Goal: Check status: Check status

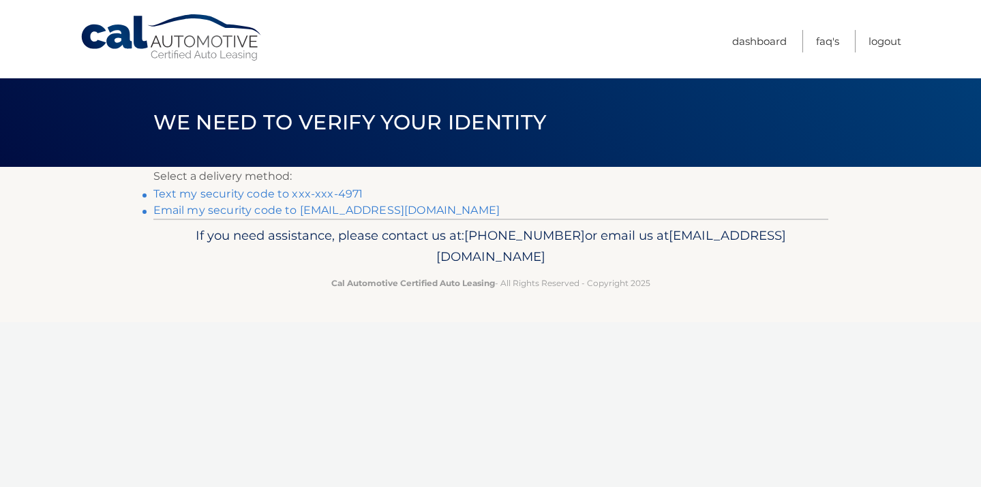
click at [243, 196] on link "Text my security code to xxx-xxx-4971" at bounding box center [258, 193] width 210 height 13
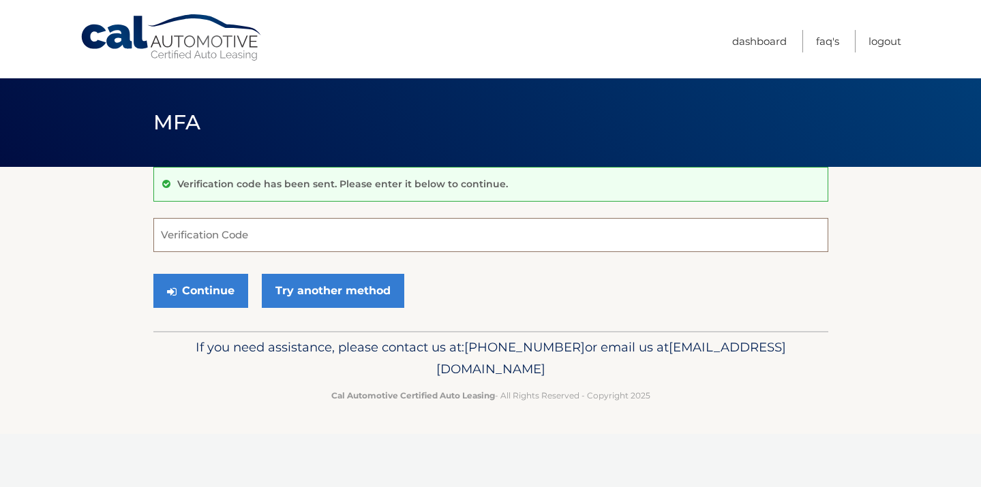
click at [217, 237] on input "Verification Code" at bounding box center [490, 235] width 675 height 34
type input "033539"
click at [209, 293] on button "Continue" at bounding box center [200, 291] width 95 height 34
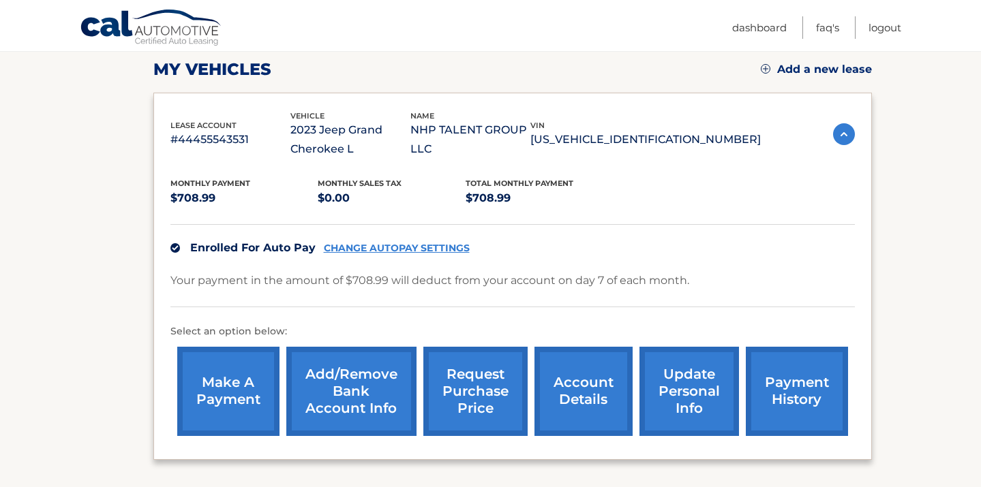
scroll to position [187, 0]
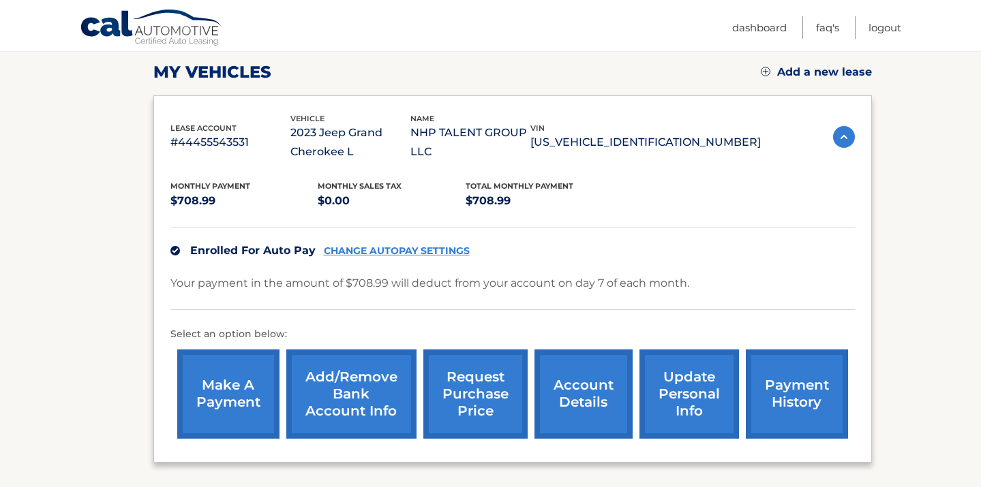
click at [494, 403] on link "request purchase price" at bounding box center [475, 394] width 104 height 89
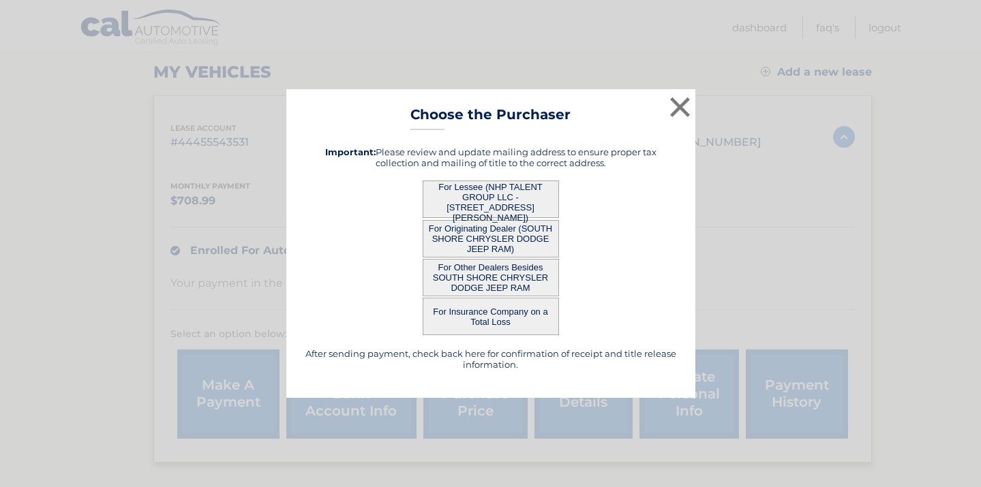
click at [455, 202] on button "For Lessee (NHP TALENT GROUP LLC - 1895 GEORGE CT, , MERRICK, NY 11566)" at bounding box center [491, 199] width 136 height 37
click at [498, 190] on button "For Lessee (NHP TALENT GROUP LLC - [STREET_ADDRESS][PERSON_NAME])" at bounding box center [491, 199] width 136 height 37
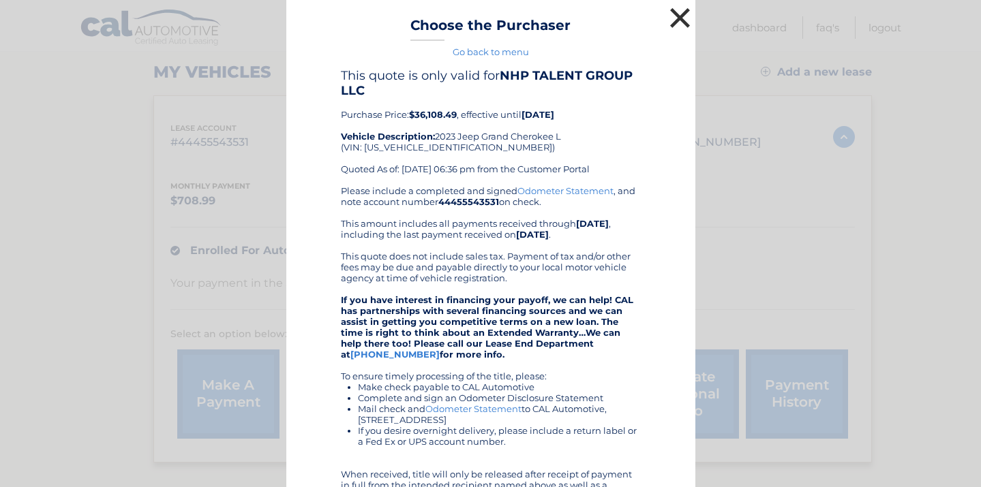
click at [684, 19] on button "×" at bounding box center [680, 17] width 27 height 27
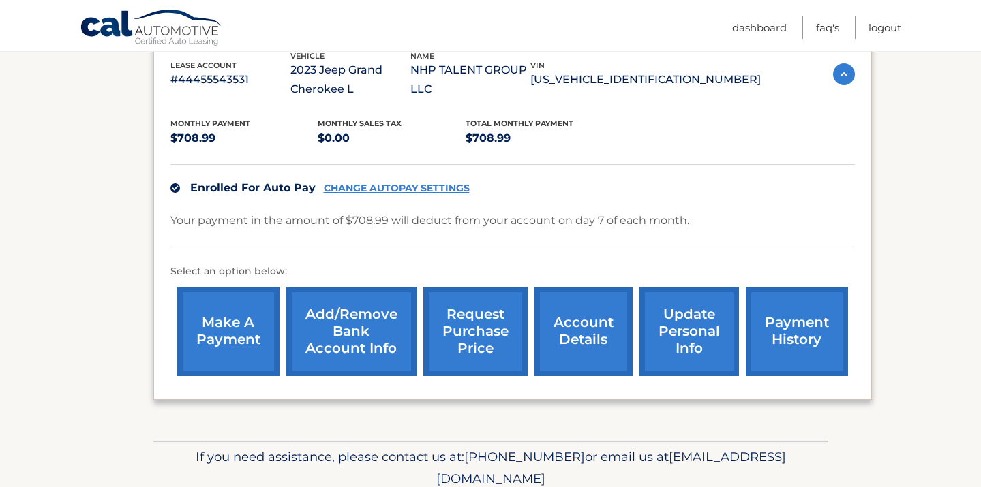
scroll to position [269, 0]
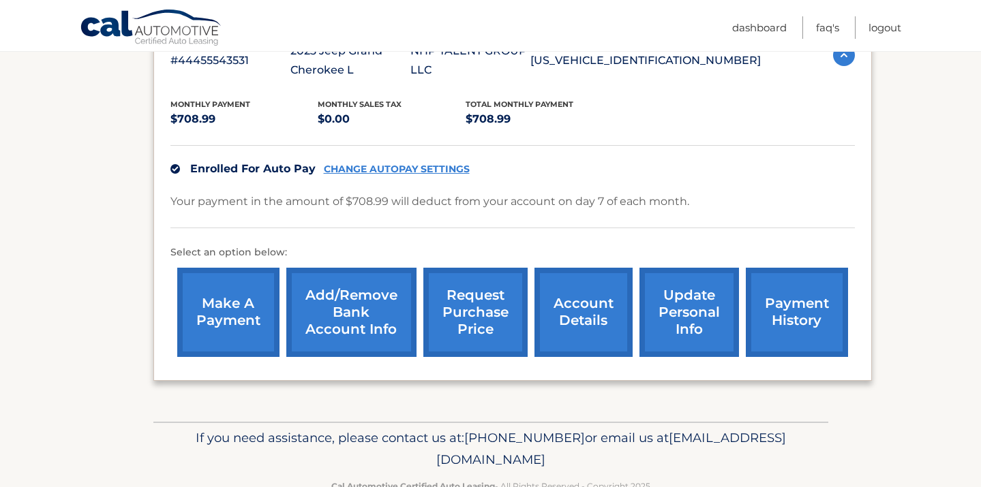
click at [588, 302] on link "account details" at bounding box center [584, 312] width 98 height 89
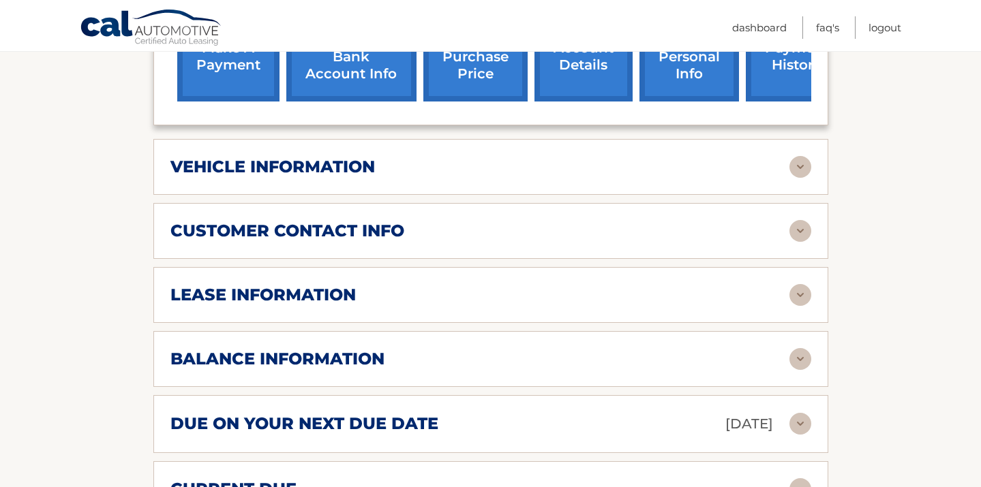
scroll to position [609, 0]
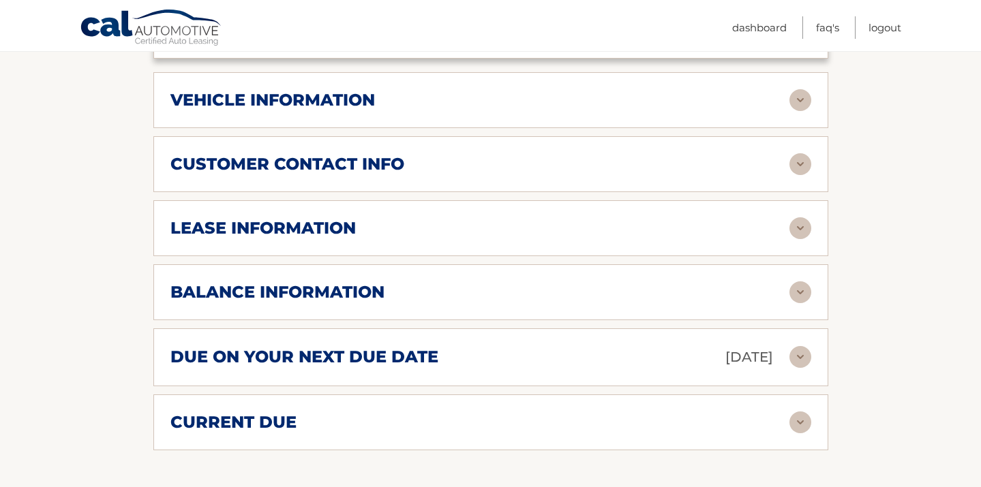
click at [805, 229] on img at bounding box center [800, 228] width 22 height 22
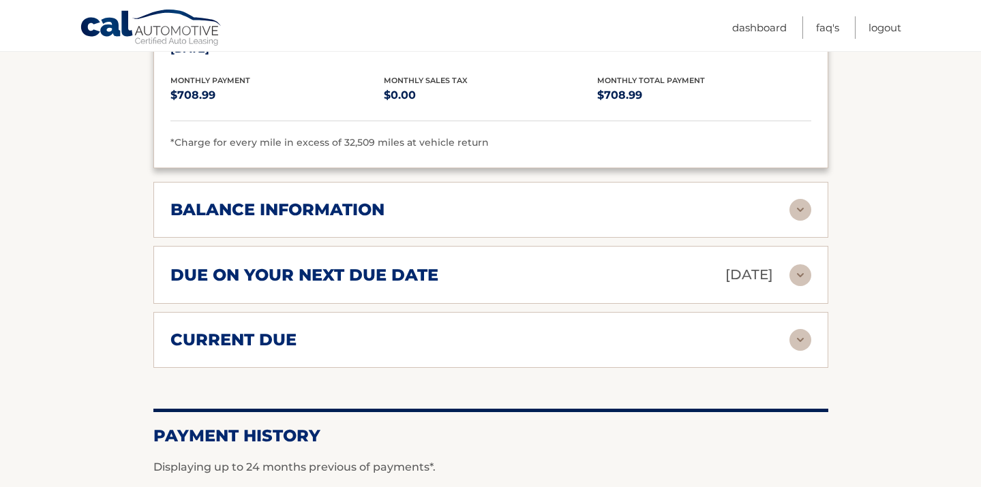
scroll to position [951, 0]
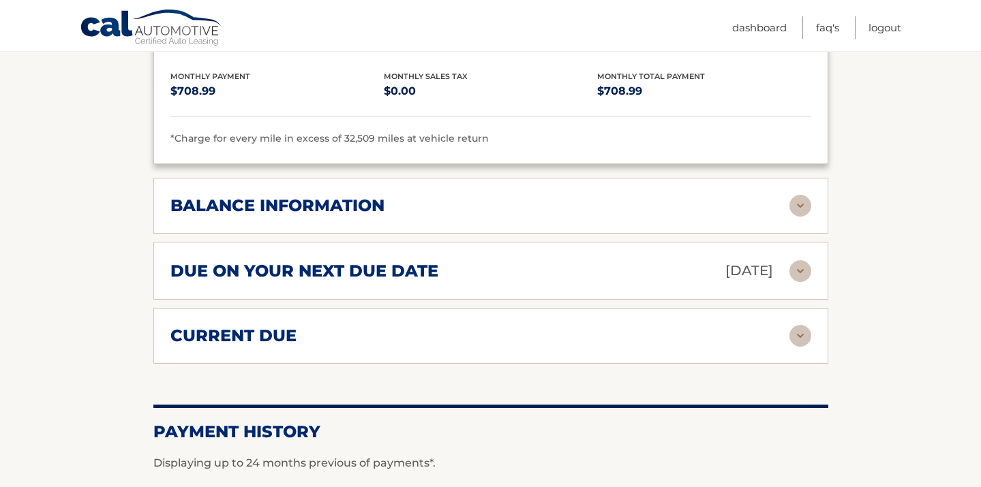
click at [382, 220] on div "balance information Payments Received 33 Payments Remaining 6 Next Payment will…" at bounding box center [490, 206] width 675 height 56
click at [791, 208] on img at bounding box center [800, 206] width 22 height 22
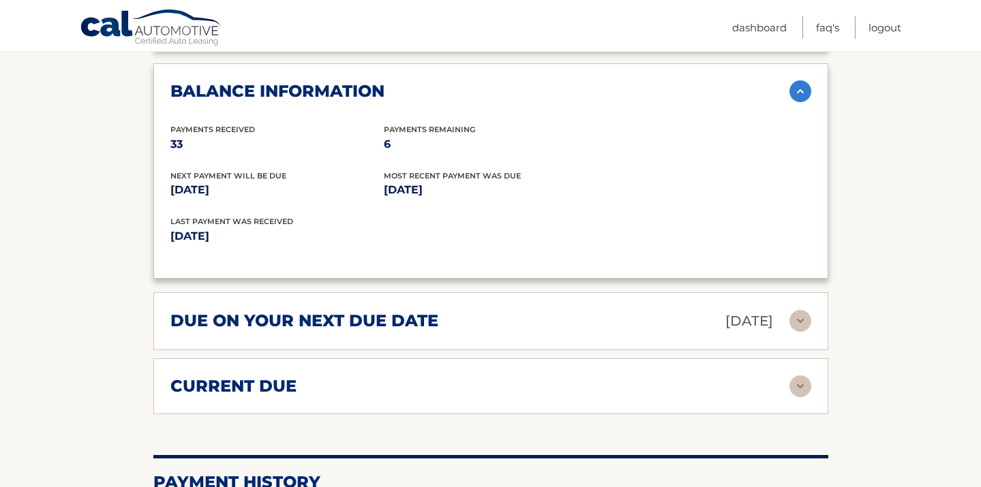
scroll to position [1066, 0]
click at [802, 318] on img at bounding box center [800, 321] width 22 height 22
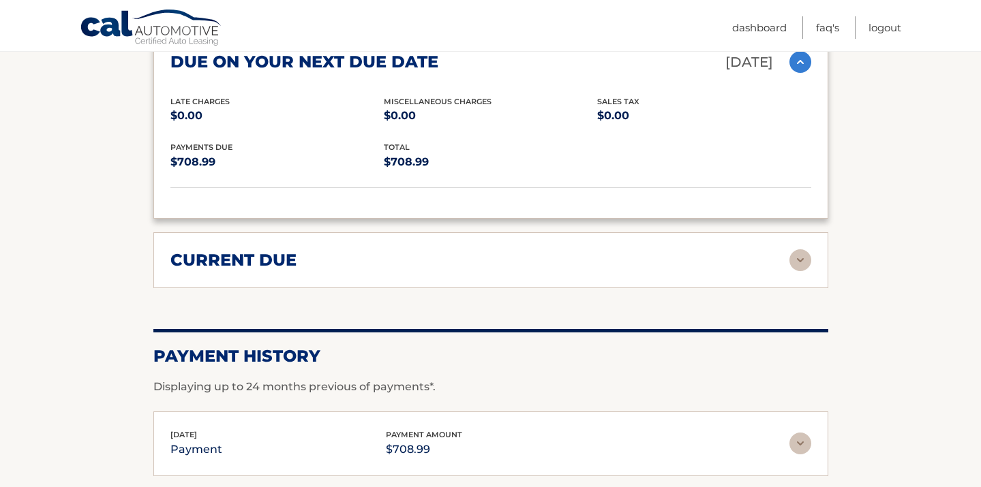
scroll to position [1327, 0]
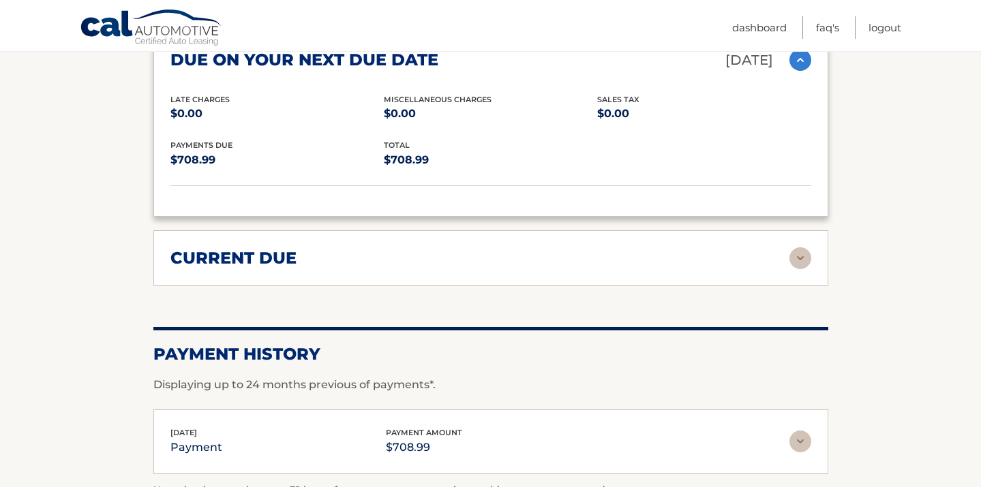
click at [798, 257] on img at bounding box center [800, 258] width 22 height 22
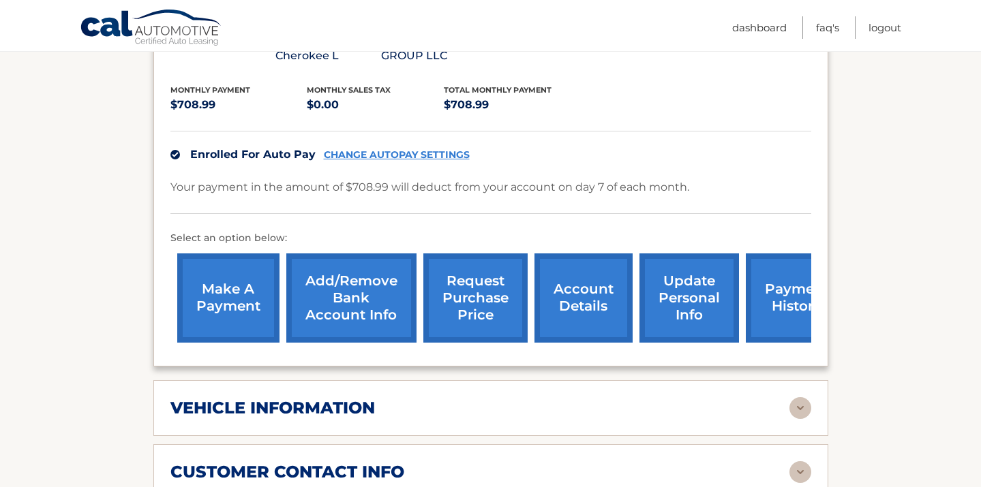
scroll to position [301, 0]
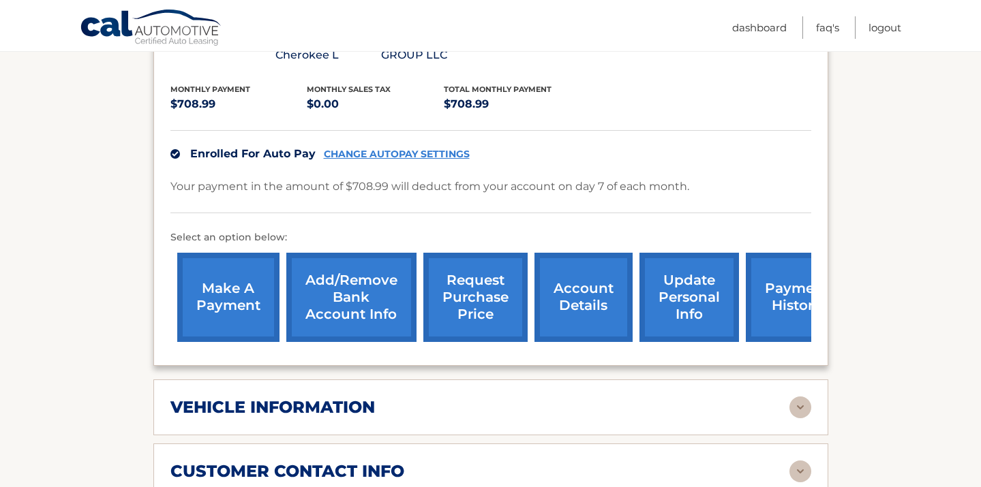
click at [474, 284] on link "request purchase price" at bounding box center [475, 297] width 104 height 89
